Goal: Task Accomplishment & Management: Manage account settings

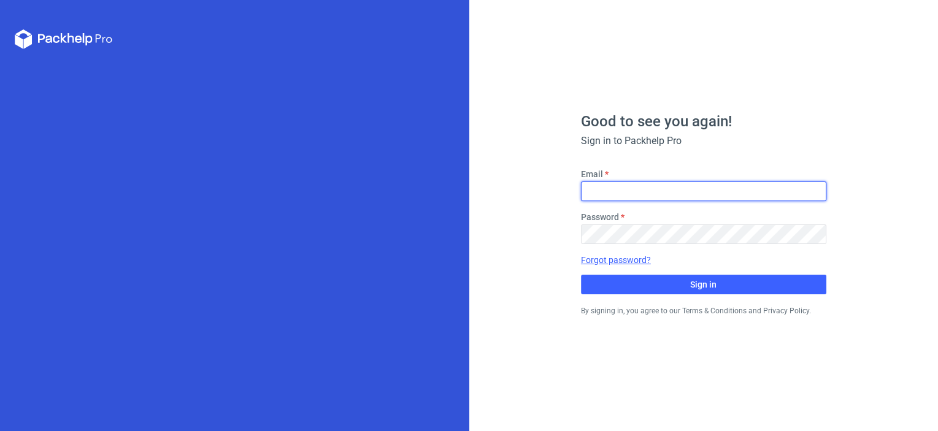
click at [675, 187] on input "Email" at bounding box center [703, 192] width 245 height 20
paste input "mieszko@1boxfactory.com"
type input "mieszko@1boxfactory.com"
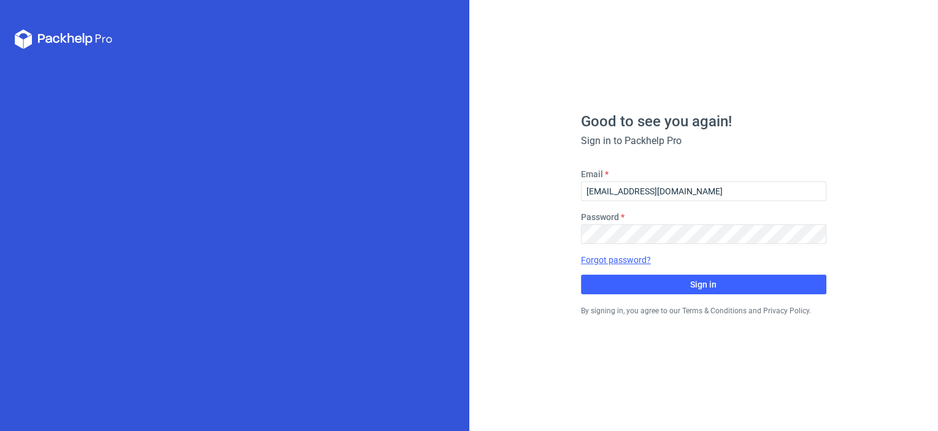
click at [628, 258] on link "Forgot password?" at bounding box center [616, 260] width 70 height 12
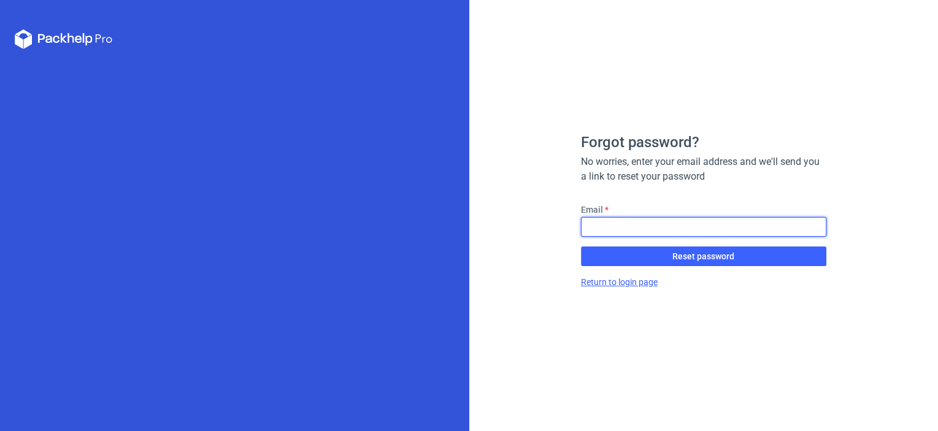
click at [635, 233] on input "Email" at bounding box center [703, 227] width 245 height 20
paste input "mieszko@1boxfactory.com"
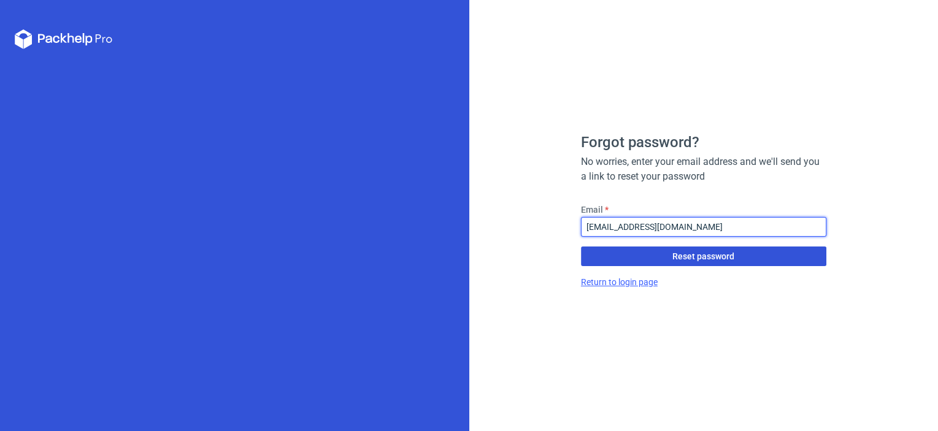
type input "mieszko@1boxfactory.com"
click at [607, 258] on button "Reset password" at bounding box center [703, 257] width 245 height 20
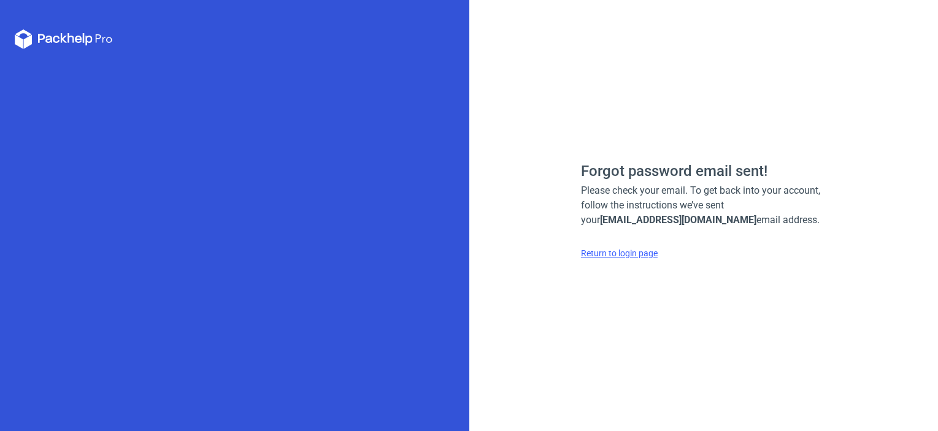
click at [651, 248] on link "Return to login page" at bounding box center [619, 253] width 77 height 12
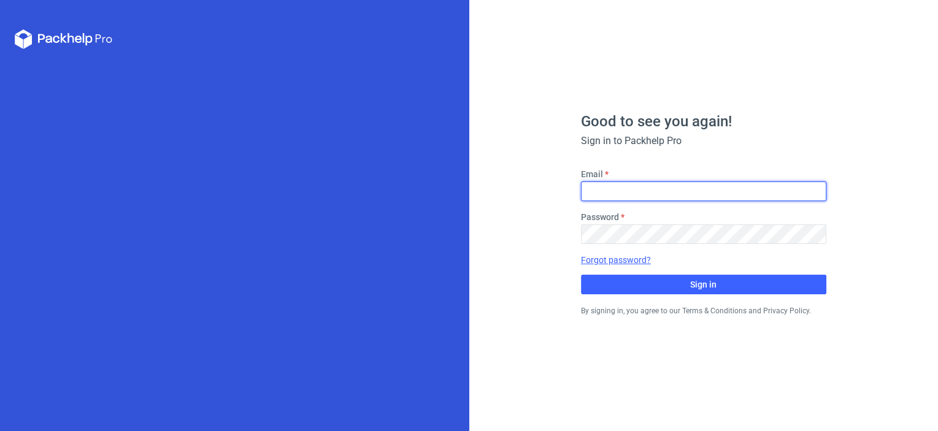
click at [674, 190] on input "Email" at bounding box center [703, 192] width 245 height 20
paste input "mieszko@1boxfactory.com"
drag, startPoint x: 722, startPoint y: 186, endPoint x: 482, endPoint y: 194, distance: 240.5
click at [482, 194] on div "Good to see you again! Sign in to Packhelp Pro Email mieszko@1boxfactory.com Pa…" at bounding box center [703, 215] width 469 height 431
paste input "prointro.pl"
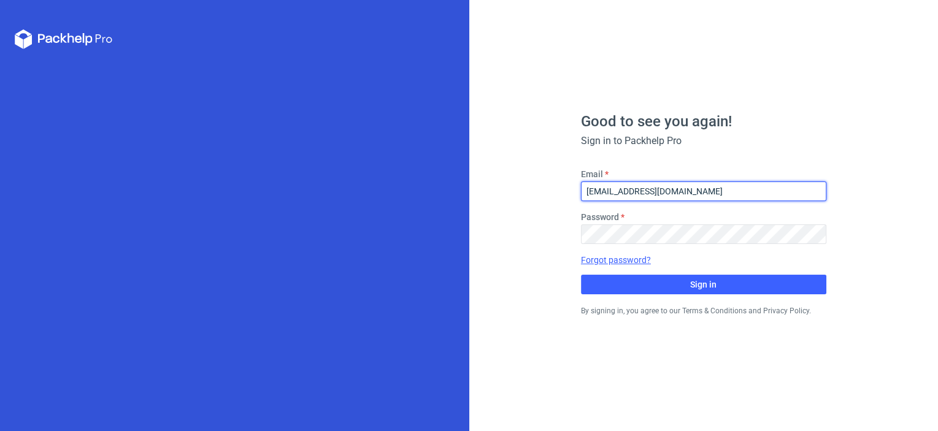
type input "[EMAIL_ADDRESS][DOMAIN_NAME]"
click at [610, 261] on link "Forgot password?" at bounding box center [616, 260] width 70 height 12
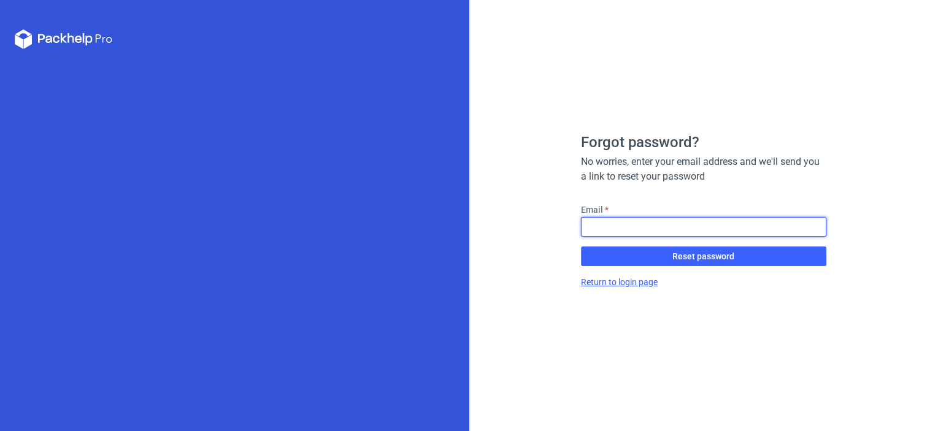
click at [630, 229] on input "Email" at bounding box center [703, 227] width 245 height 20
paste input "[EMAIL_ADDRESS][DOMAIN_NAME]"
drag, startPoint x: 587, startPoint y: 226, endPoint x: 544, endPoint y: 225, distance: 43.6
click at [544, 225] on div "Forgot password? No worries, enter your email address and we'll send you a link…" at bounding box center [703, 215] width 469 height 431
type input "[EMAIL_ADDRESS][DOMAIN_NAME]"
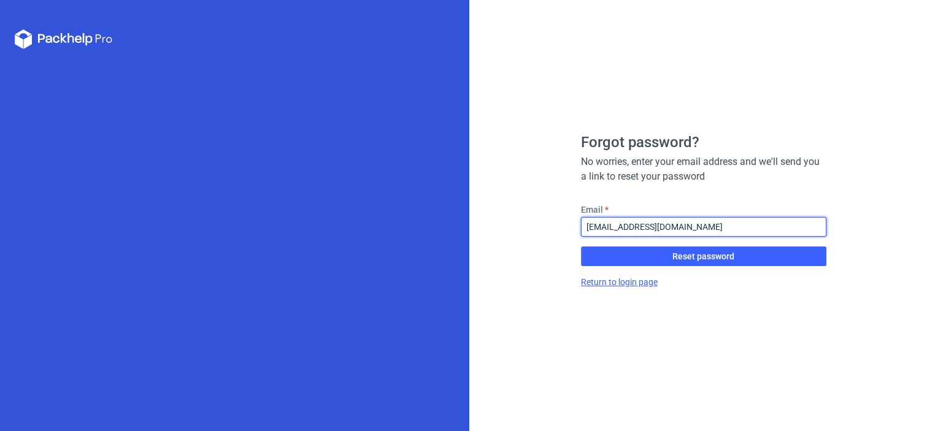
click at [581, 247] on button "Reset password" at bounding box center [703, 257] width 245 height 20
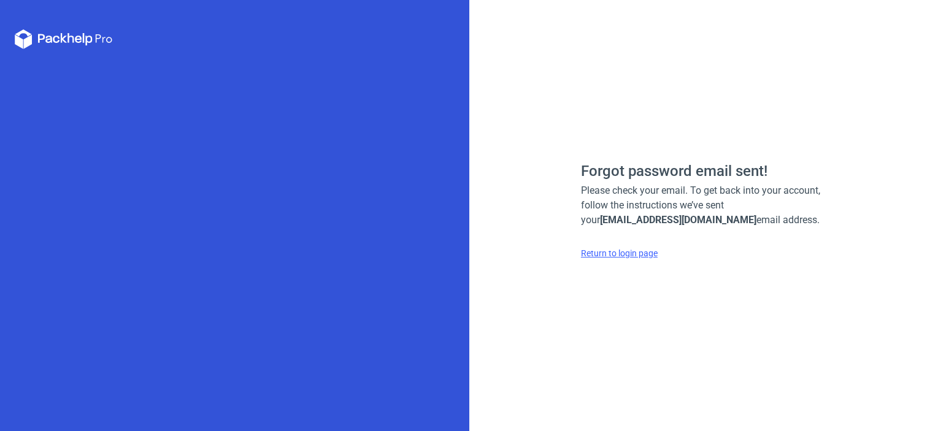
click at [613, 258] on link "Return to login page" at bounding box center [619, 253] width 77 height 12
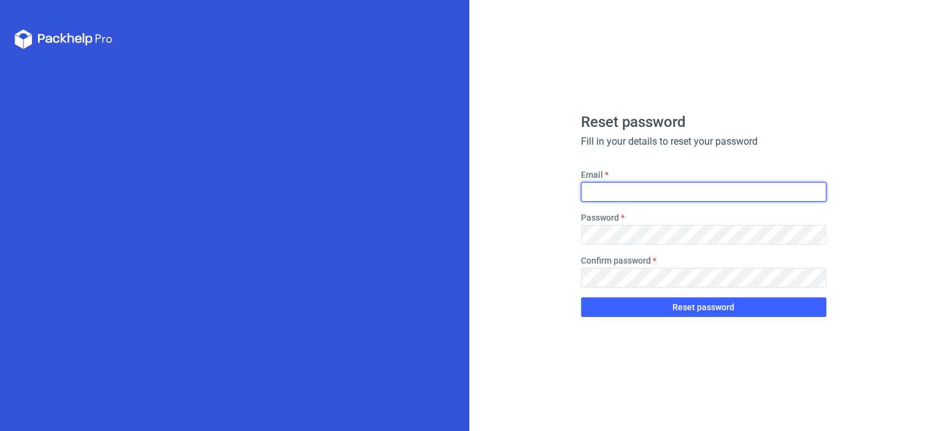
click at [620, 185] on input "Email" at bounding box center [703, 192] width 245 height 20
paste input "[EMAIL_ADDRESS][DOMAIN_NAME]"
drag, startPoint x: 587, startPoint y: 193, endPoint x: 559, endPoint y: 193, distance: 28.2
click at [559, 193] on div "Reset password Fill in your details to reset your password Email [EMAIL_ADDRESS…" at bounding box center [703, 215] width 469 height 431
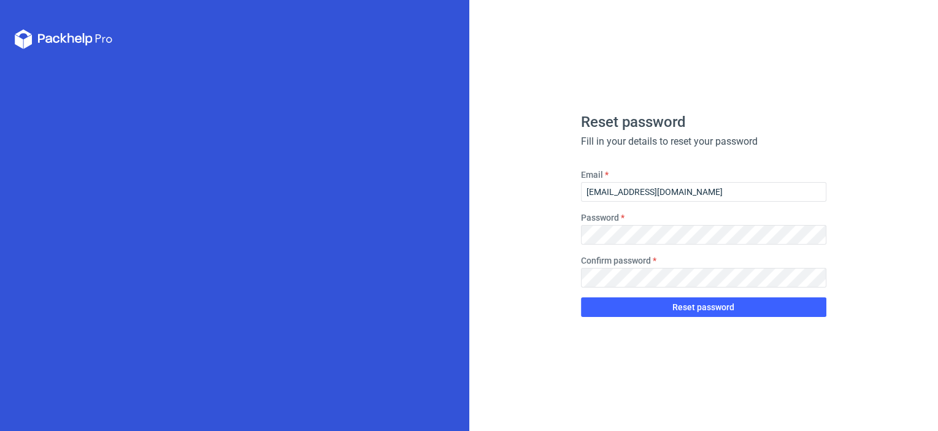
click at [559, 193] on div "Reset password Fill in your details to reset your password Email [EMAIL_ADDRESS…" at bounding box center [703, 215] width 469 height 431
drag, startPoint x: 702, startPoint y: 186, endPoint x: 535, endPoint y: 196, distance: 167.1
click at [535, 196] on div "Reset password Fill in your details to reset your password Email [EMAIL_ADDRESS…" at bounding box center [703, 215] width 469 height 431
click at [578, 370] on div "Reset password Fill in your details to reset your password Email [PERSON_NAME][…" at bounding box center [703, 215] width 469 height 431
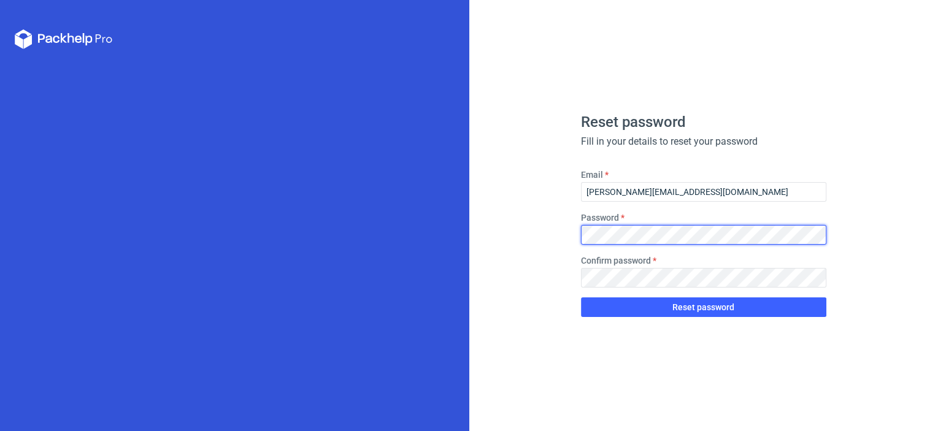
click at [550, 248] on div "Reset password Fill in your details to reset your password Email [PERSON_NAME][…" at bounding box center [703, 215] width 469 height 431
click at [578, 248] on div "Reset password Fill in your details to reset your password Email [PERSON_NAME][…" at bounding box center [703, 215] width 469 height 431
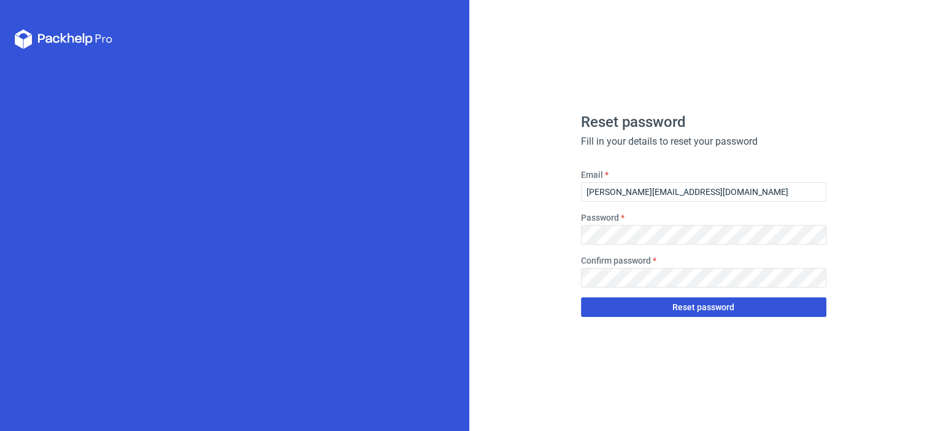
click at [679, 307] on span "Reset password" at bounding box center [703, 307] width 62 height 9
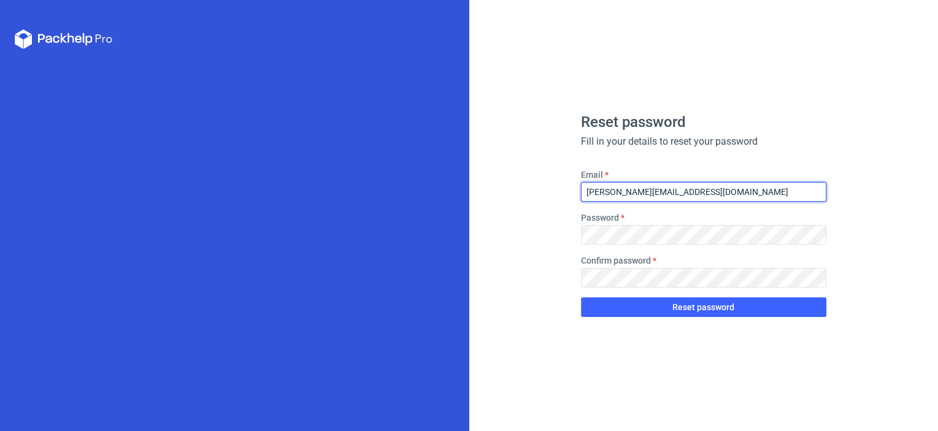
drag, startPoint x: 693, startPoint y: 191, endPoint x: 561, endPoint y: 185, distance: 132.0
click at [561, 185] on div "Reset password Fill in your details to reset your password Email [PERSON_NAME][…" at bounding box center [703, 215] width 469 height 431
type input "[EMAIL_ADDRESS][DOMAIN_NAME]"
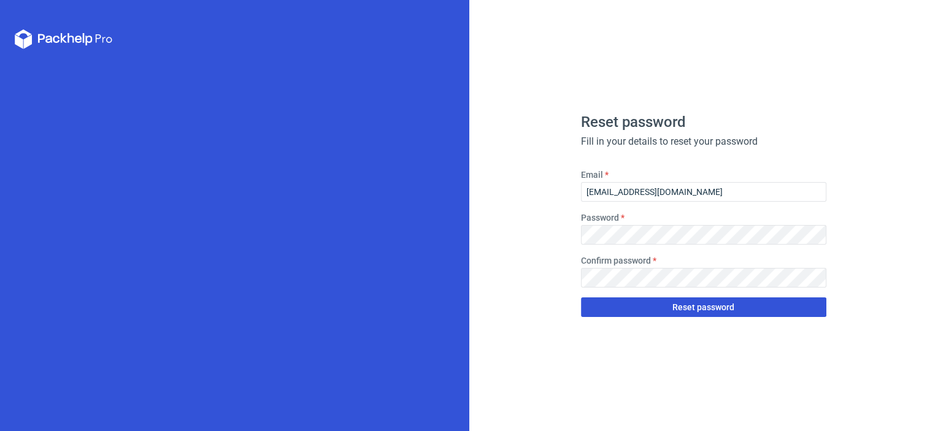
click at [688, 308] on span "Reset password" at bounding box center [703, 307] width 62 height 9
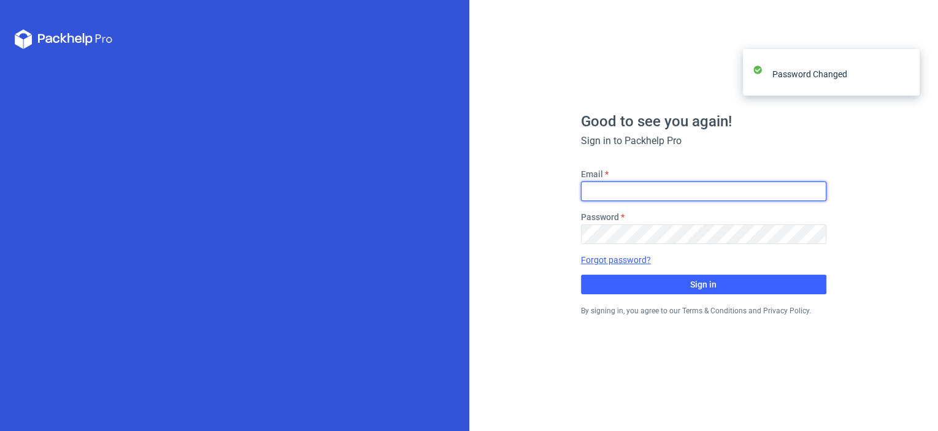
click at [675, 190] on input "Email" at bounding box center [703, 192] width 245 height 20
type input "[EMAIL_ADDRESS][DOMAIN_NAME]"
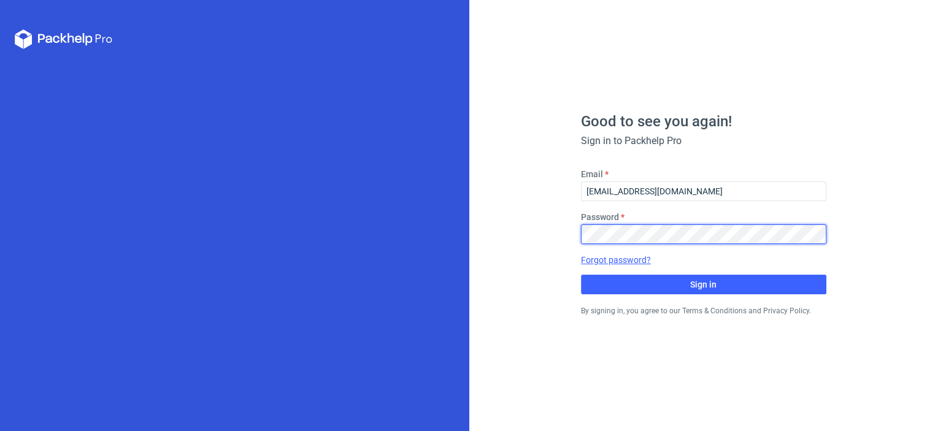
click at [581, 275] on button "Sign in" at bounding box center [703, 285] width 245 height 20
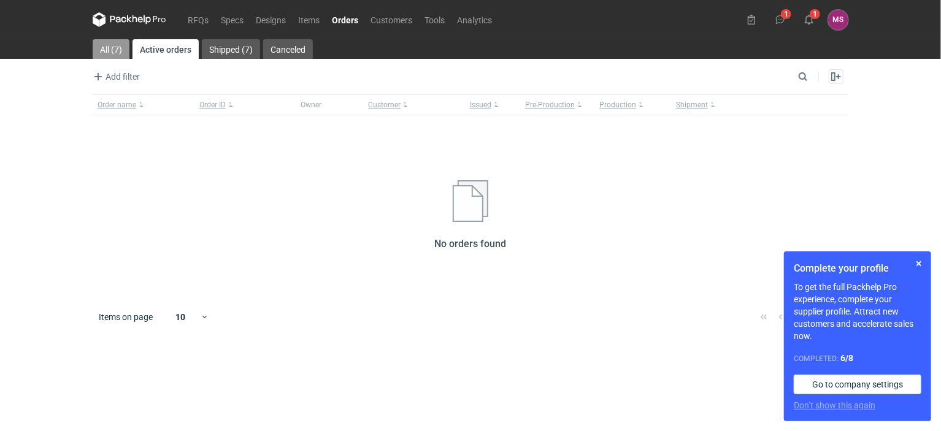
click at [105, 44] on link "All (7)" at bounding box center [111, 49] width 37 height 20
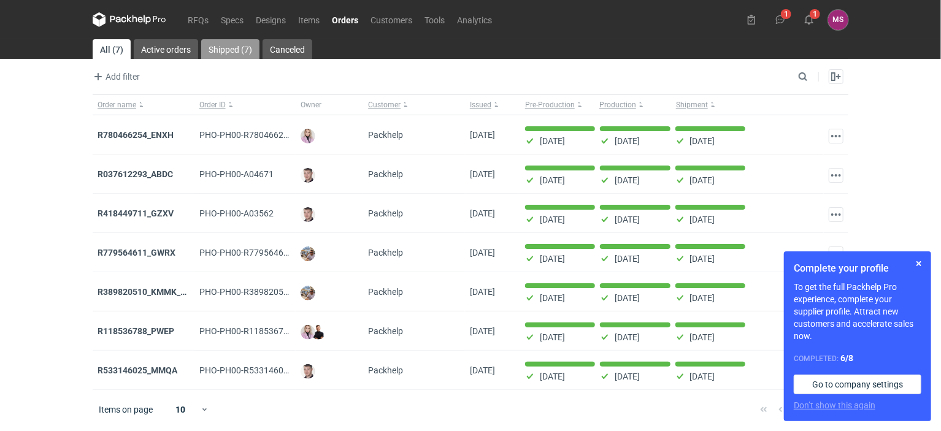
click at [219, 46] on link "Shipped (7)" at bounding box center [230, 49] width 58 height 20
click at [294, 47] on link "Canceled" at bounding box center [287, 49] width 50 height 20
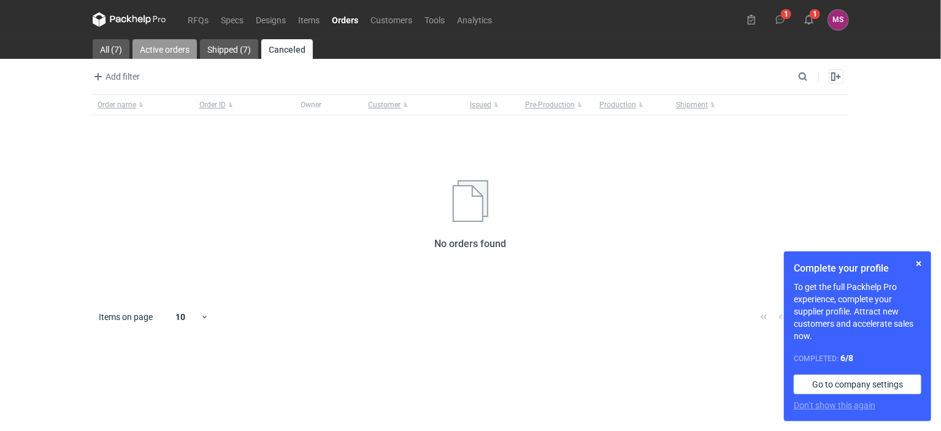
click at [170, 48] on link "Active orders" at bounding box center [164, 49] width 64 height 20
click at [239, 19] on link "Specs" at bounding box center [232, 19] width 35 height 15
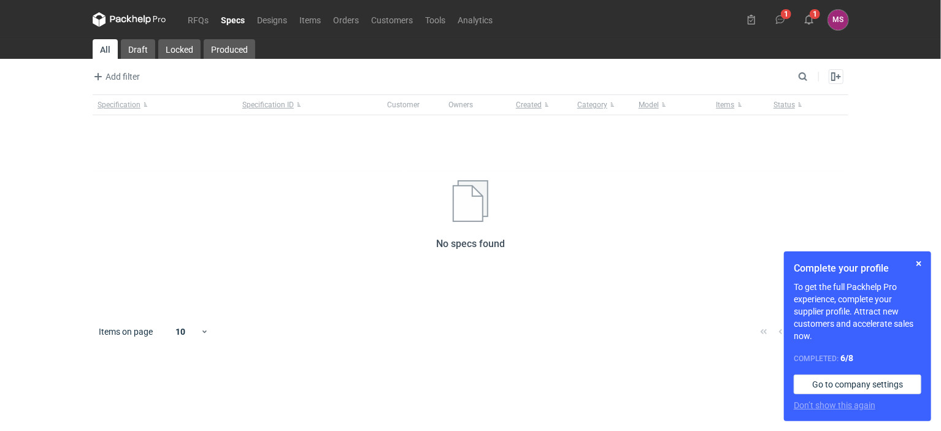
click at [118, 17] on icon at bounding box center [118, 19] width 16 height 7
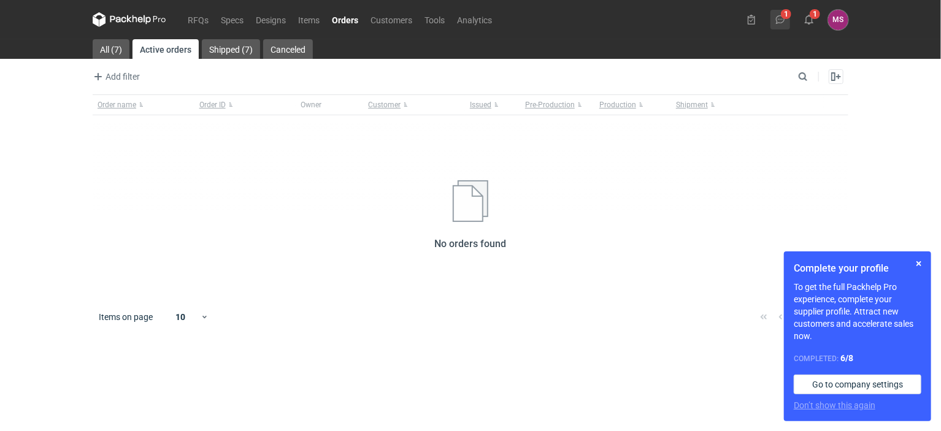
click at [778, 19] on use at bounding box center [780, 19] width 9 height 9
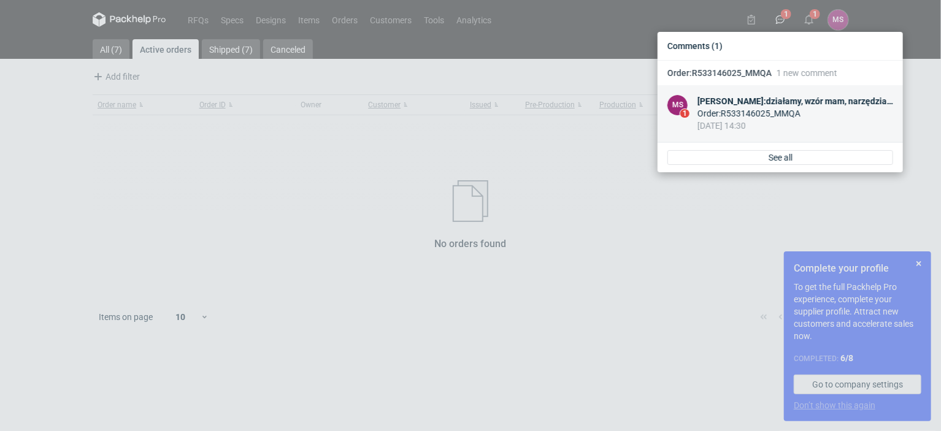
click at [765, 112] on div "Order : R533146025_MMQA" at bounding box center [795, 113] width 196 height 12
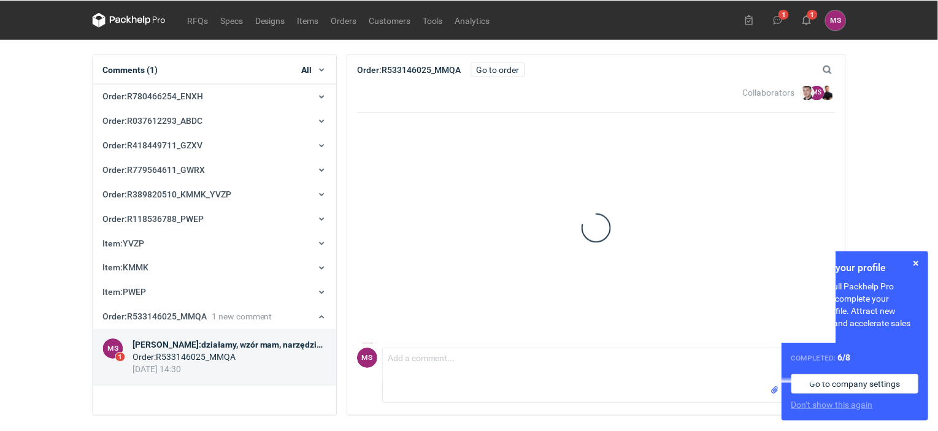
scroll to position [81, 0]
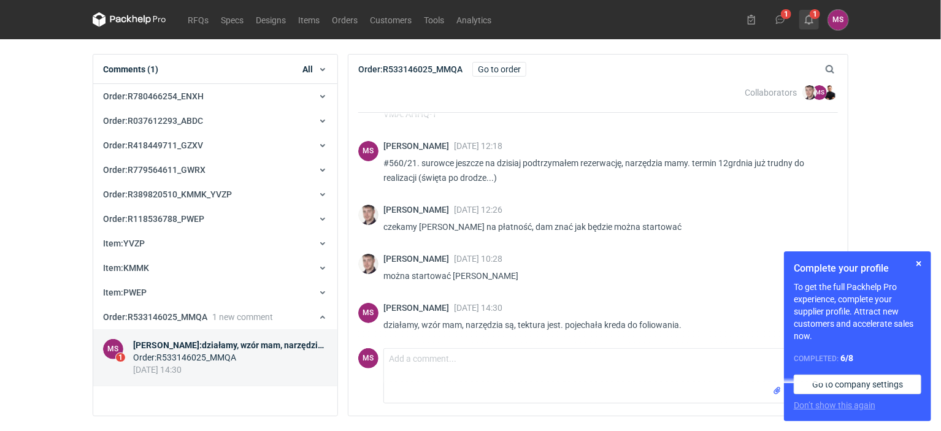
click at [814, 18] on button "1" at bounding box center [809, 20] width 20 height 20
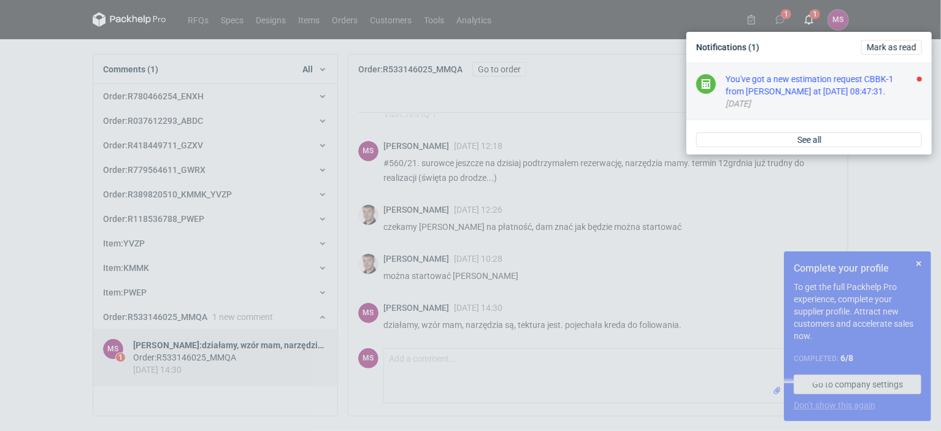
click at [810, 90] on div "You've got a new estimation request CBBK-1 from [PERSON_NAME] at [DATE] 08:47:3…" at bounding box center [823, 85] width 196 height 25
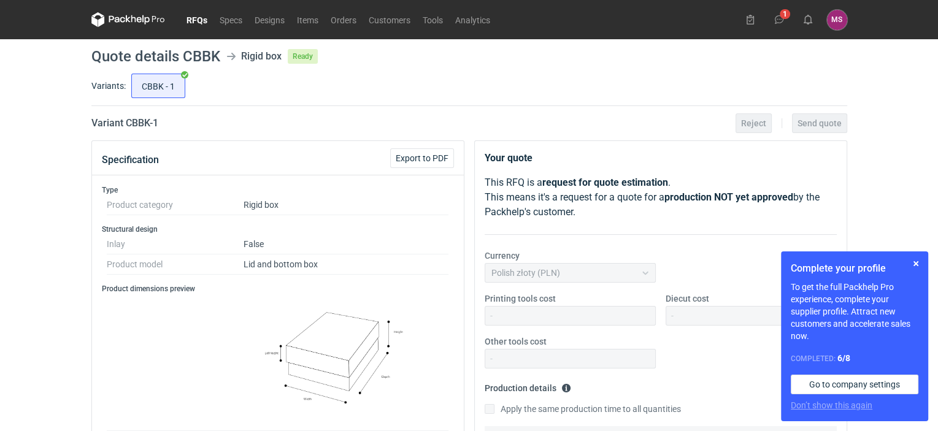
click at [131, 16] on icon at bounding box center [133, 18] width 5 height 7
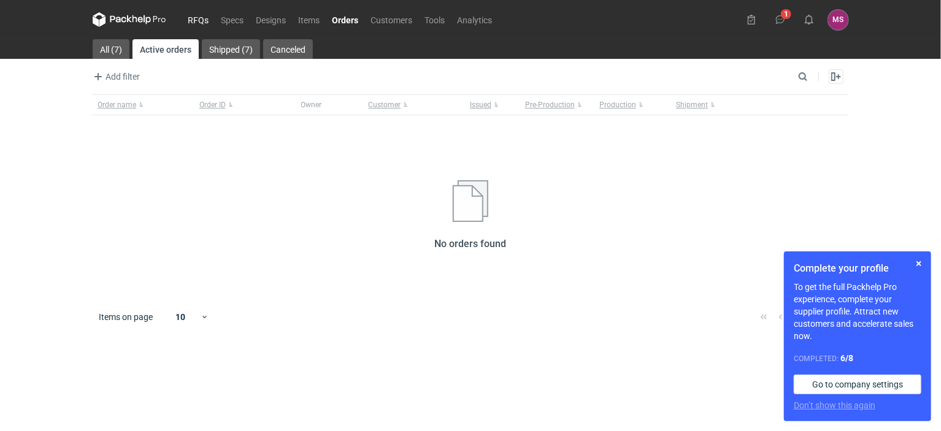
click at [205, 17] on link "RFQs" at bounding box center [198, 19] width 33 height 15
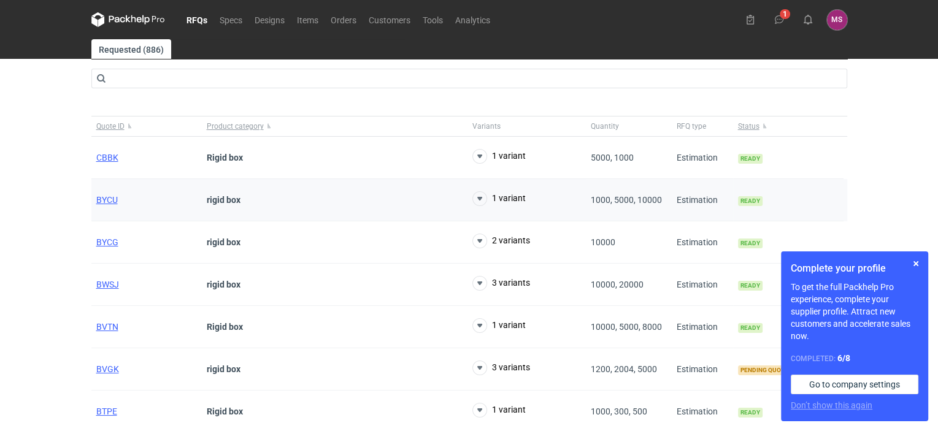
click at [420, 196] on div "rigid box" at bounding box center [335, 200] width 266 height 42
click at [115, 200] on span "BYCU" at bounding box center [106, 200] width 21 height 10
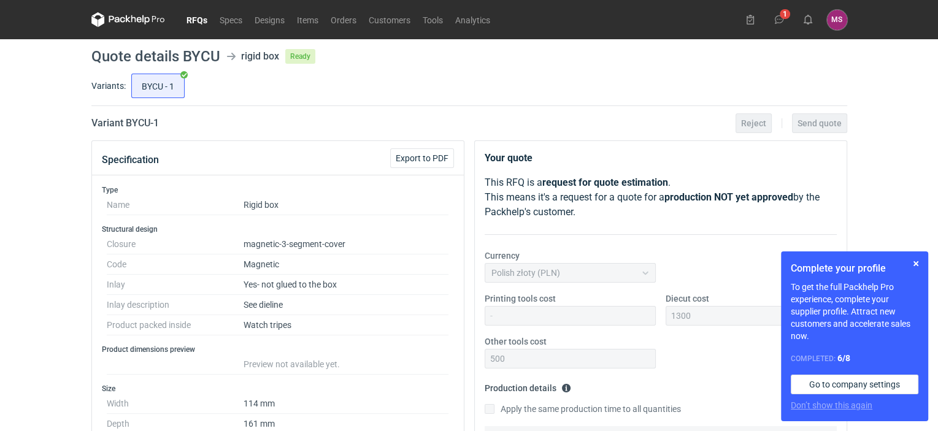
click at [186, 20] on link "RFQs" at bounding box center [196, 19] width 33 height 15
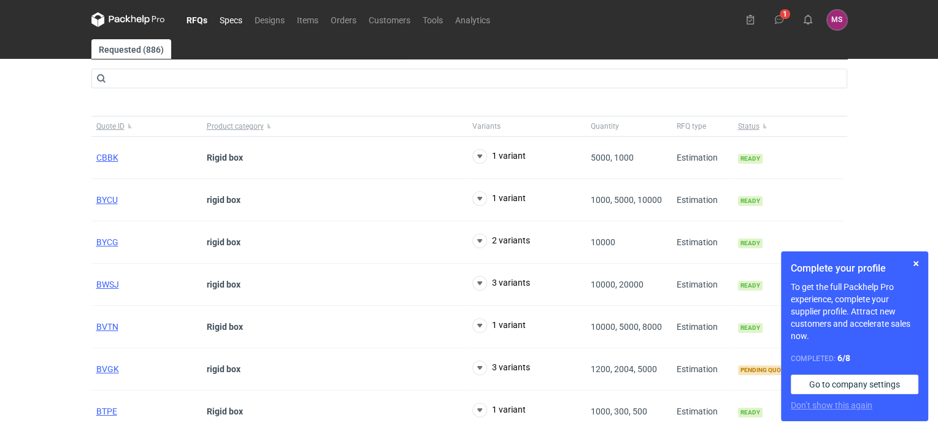
click at [232, 21] on link "Specs" at bounding box center [230, 19] width 35 height 15
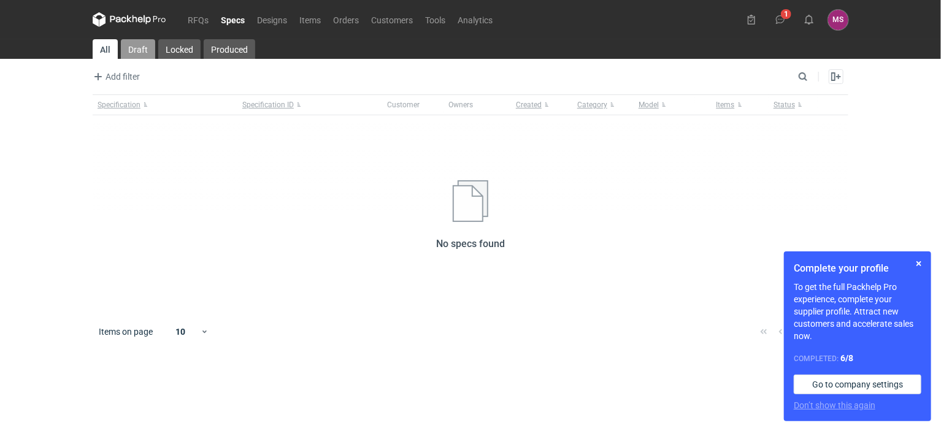
click at [140, 52] on link "Draft" at bounding box center [138, 49] width 34 height 20
click at [190, 52] on link "Locked" at bounding box center [178, 49] width 42 height 20
click at [232, 50] on link "Produced" at bounding box center [229, 49] width 52 height 20
click at [279, 20] on link "Designs" at bounding box center [272, 19] width 42 height 15
click at [307, 24] on link "Items" at bounding box center [310, 19] width 34 height 15
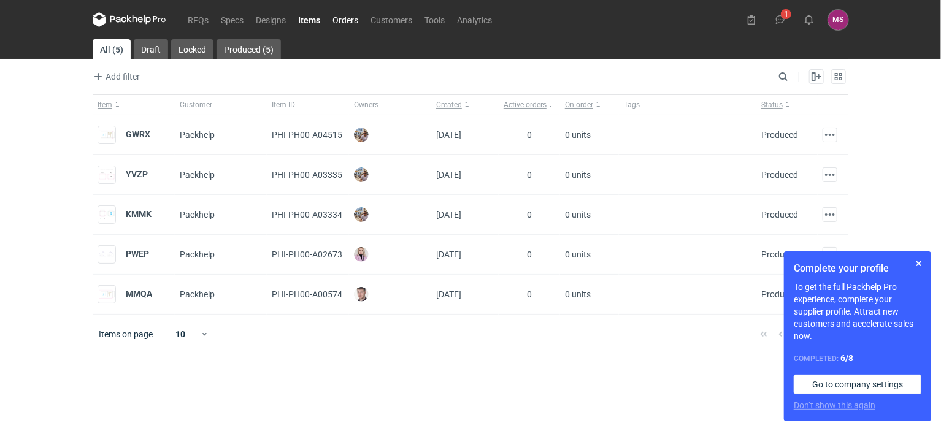
click at [343, 26] on link "Orders" at bounding box center [345, 19] width 38 height 15
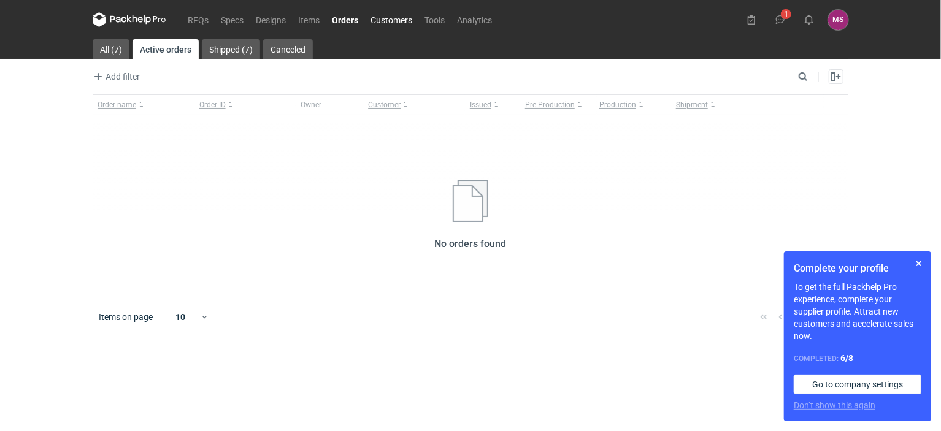
click at [389, 20] on link "Customers" at bounding box center [391, 19] width 54 height 15
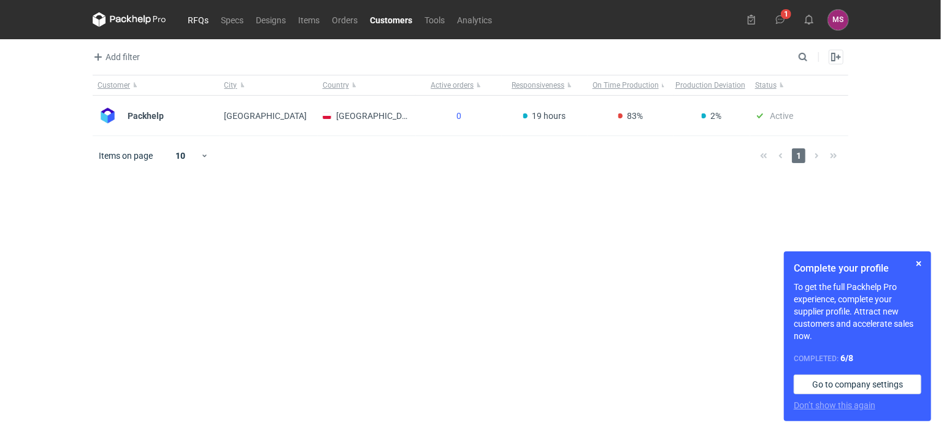
click at [203, 17] on link "RFQs" at bounding box center [198, 19] width 33 height 15
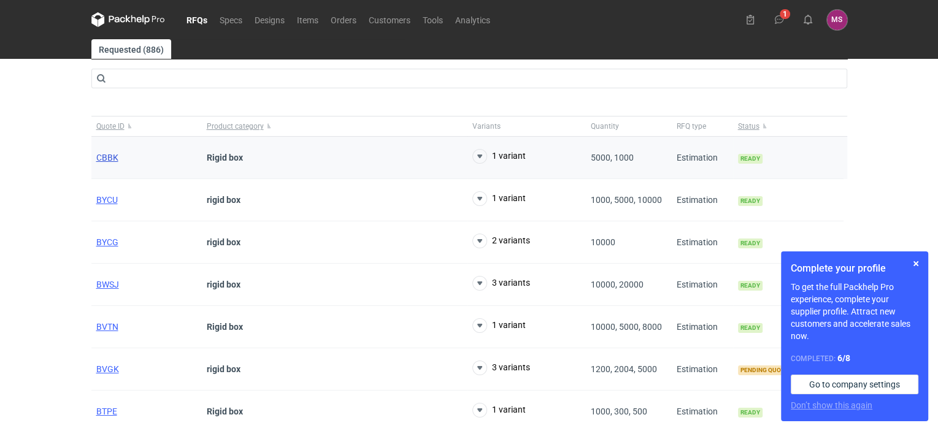
click at [115, 155] on span "CBBK" at bounding box center [107, 158] width 22 height 10
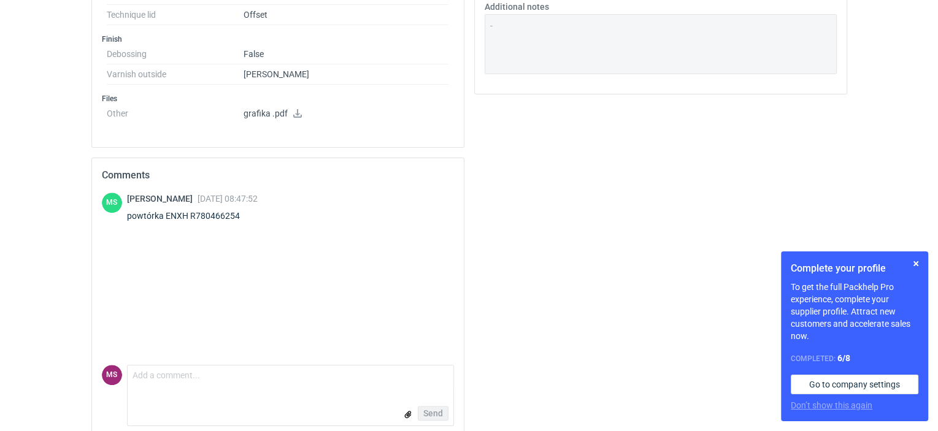
scroll to position [783, 0]
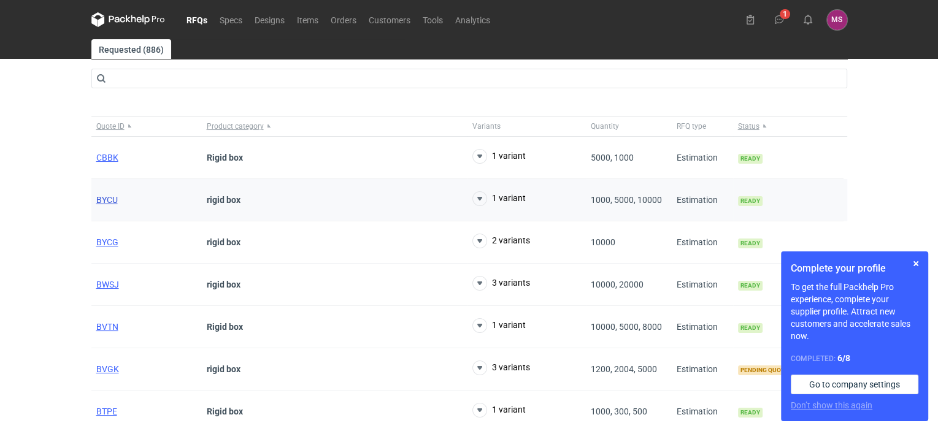
click at [112, 195] on span "BYCU" at bounding box center [106, 200] width 21 height 10
click at [113, 239] on span "BYCG" at bounding box center [107, 242] width 22 height 10
